Goal: Information Seeking & Learning: Learn about a topic

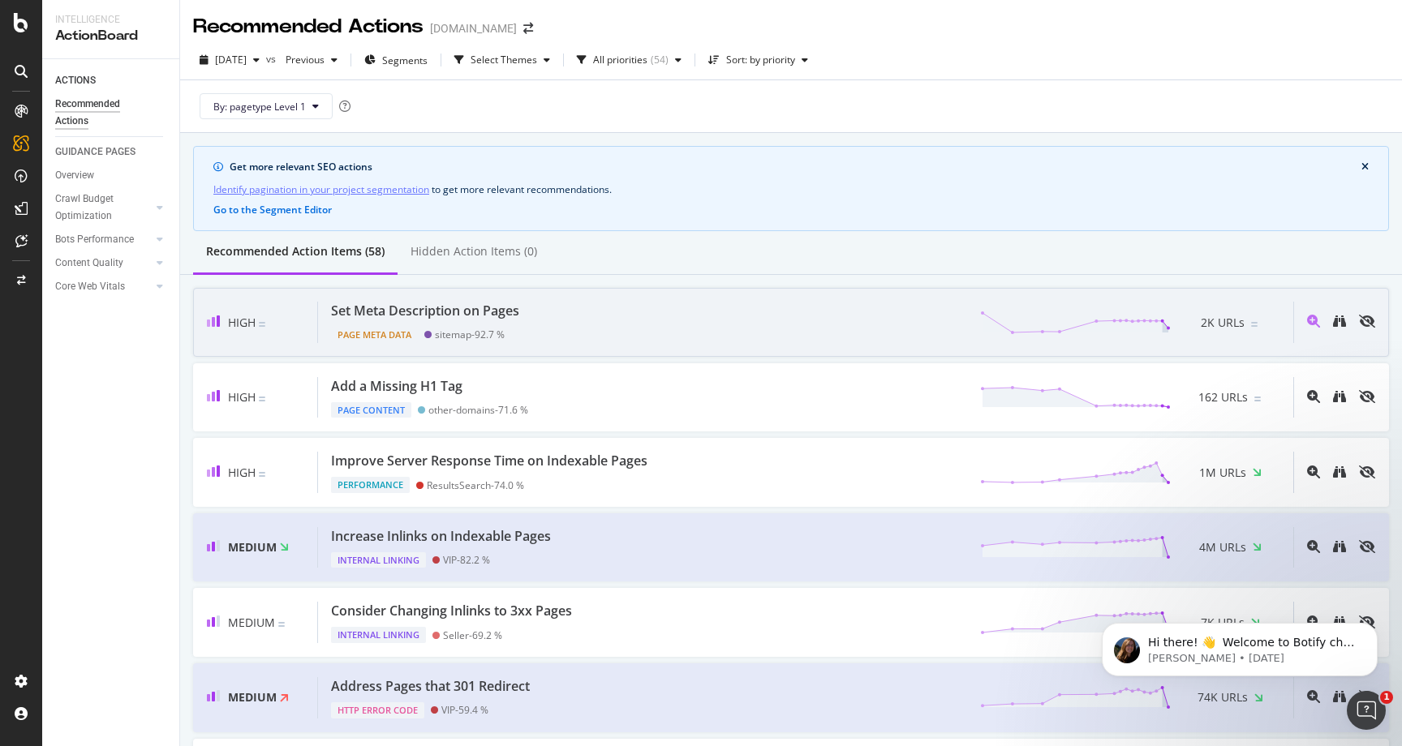
click at [415, 311] on div "Set Meta Description on Pages" at bounding box center [425, 311] width 188 height 19
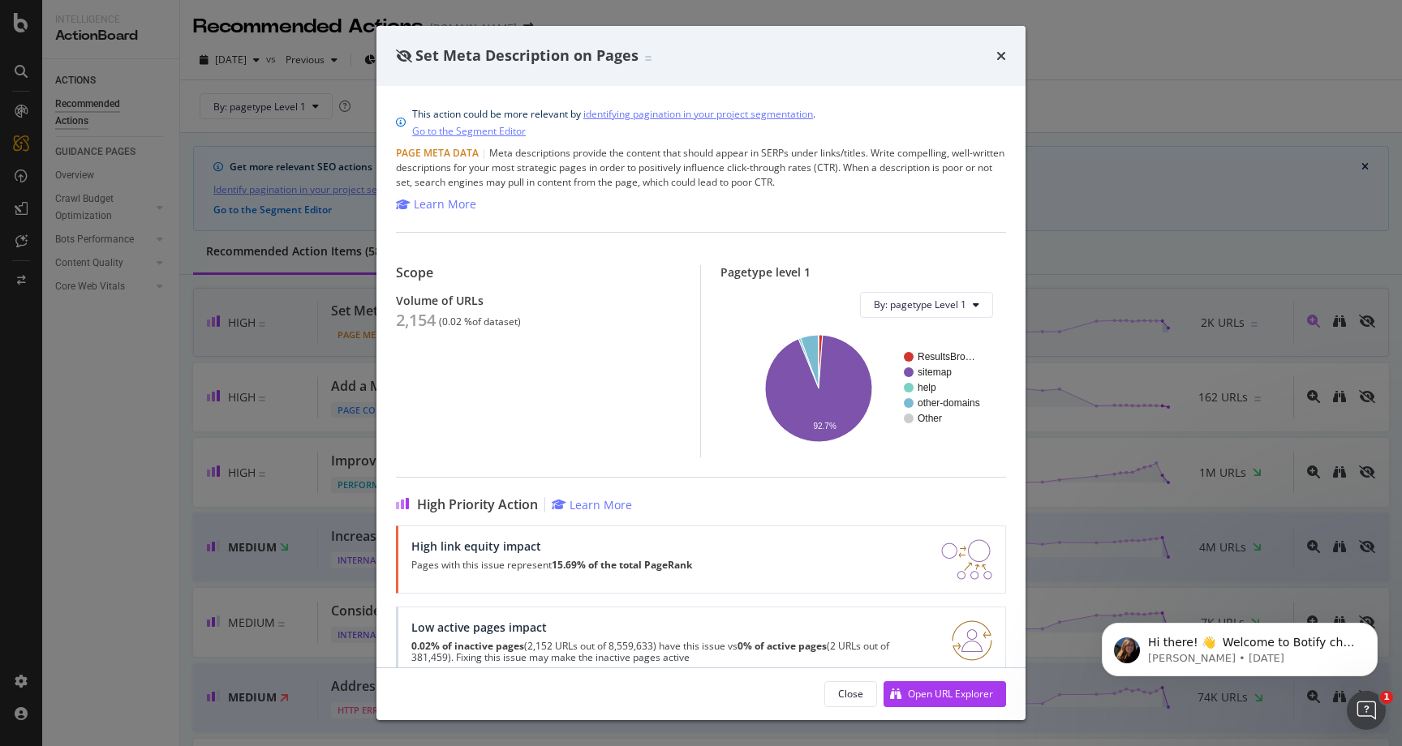
scroll to position [118, 0]
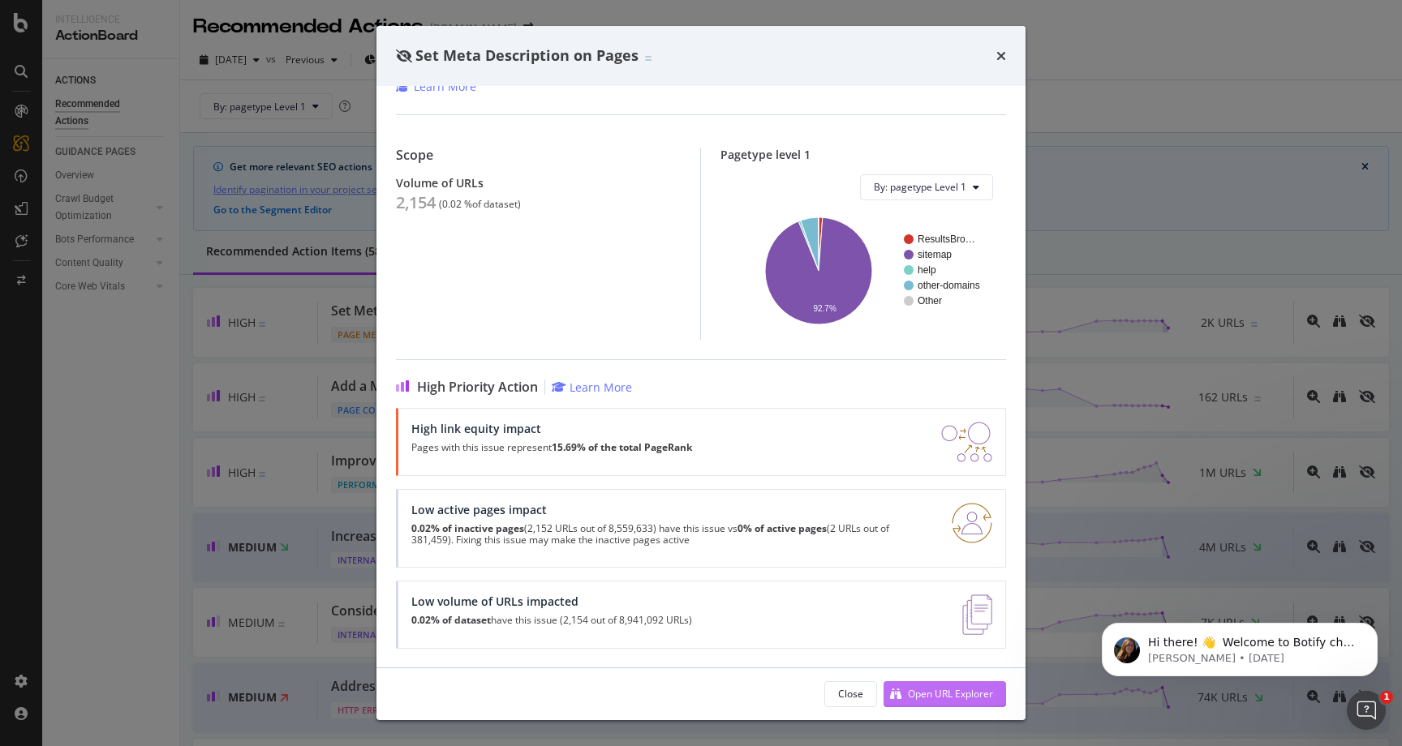
click at [914, 699] on div "Open URL Explorer" at bounding box center [950, 694] width 85 height 14
click at [1004, 59] on icon "times" at bounding box center [1001, 55] width 10 height 13
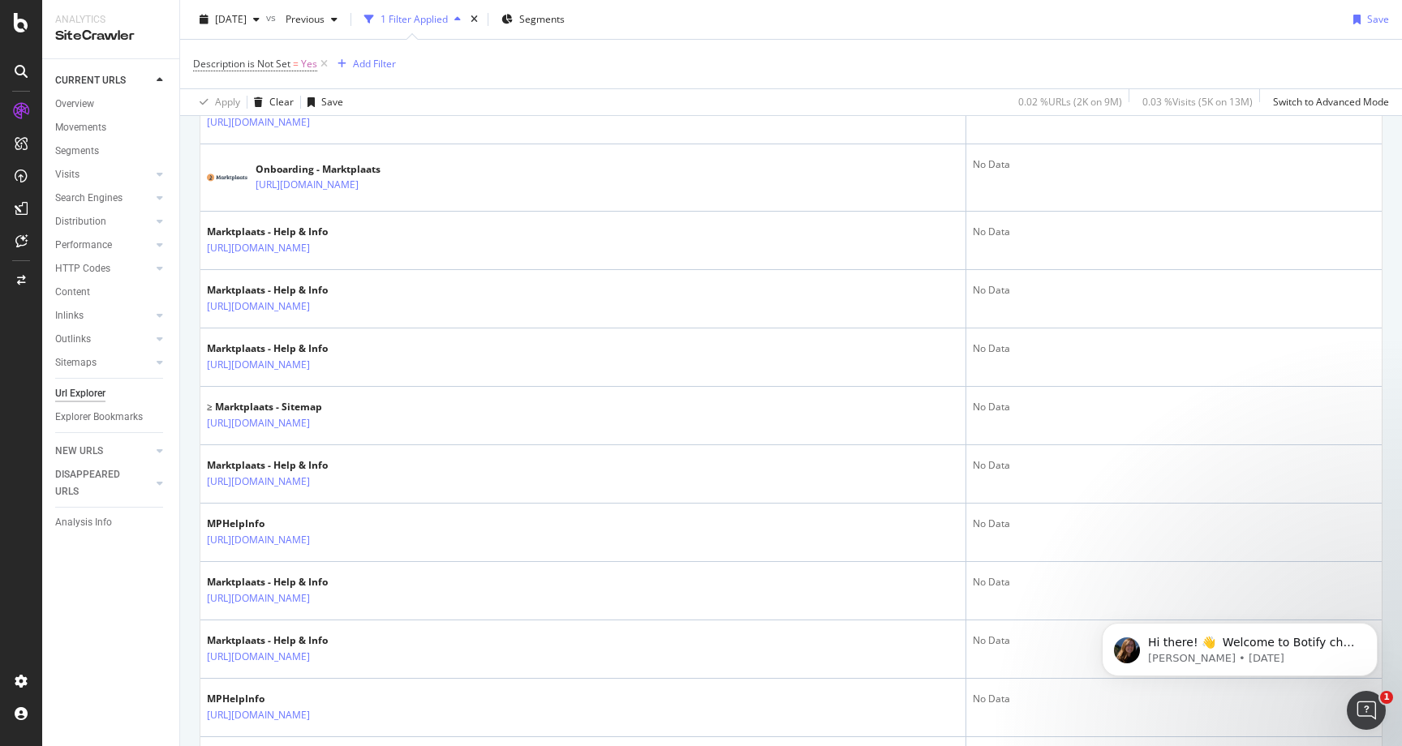
scroll to position [724, 0]
